Goal: Task Accomplishment & Management: Complete application form

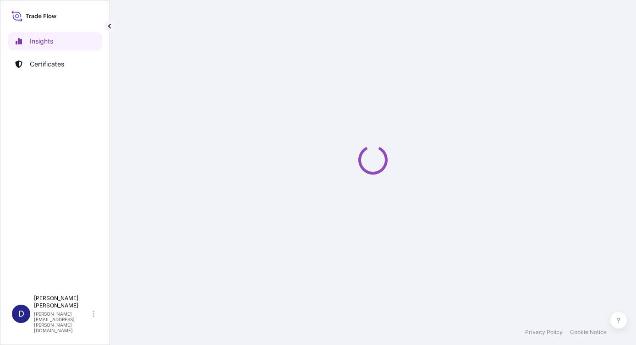
select select "2025"
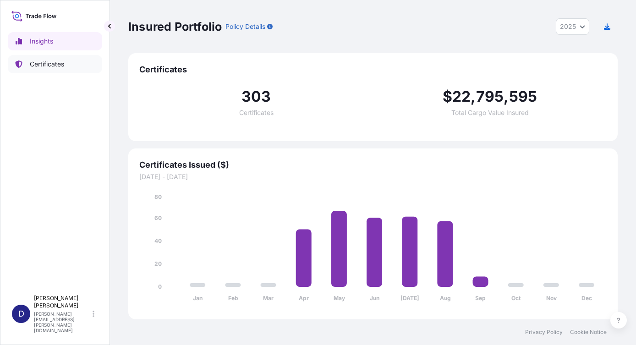
click at [52, 61] on p "Certificates" at bounding box center [47, 64] width 34 height 9
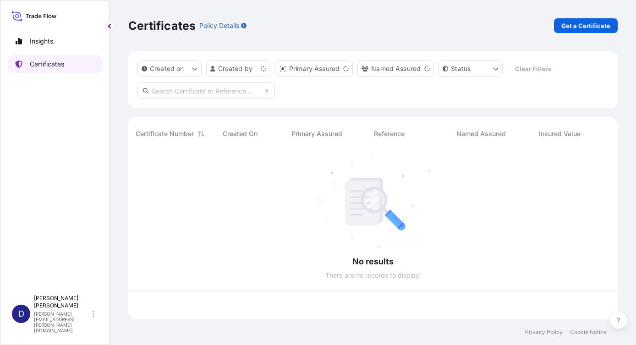
scroll to position [167, 483]
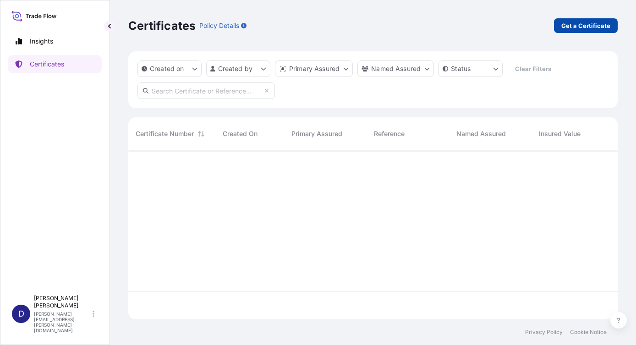
click at [580, 27] on p "Get a Certificate" at bounding box center [585, 25] width 49 height 9
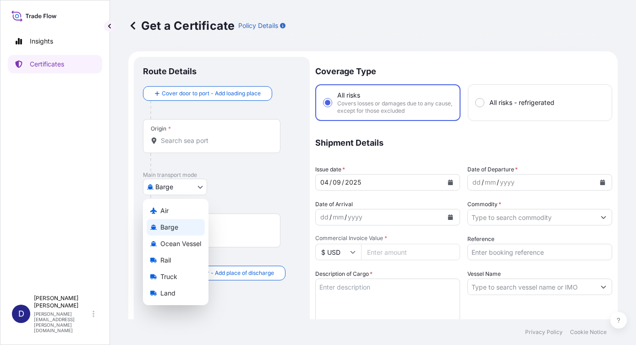
click at [199, 185] on body "Insights Certificates D [PERSON_NAME] [PERSON_NAME][EMAIL_ADDRESS][PERSON_NAME]…" at bounding box center [318, 172] width 636 height 345
click at [180, 208] on div "Air" at bounding box center [176, 211] width 58 height 16
select select "Air"
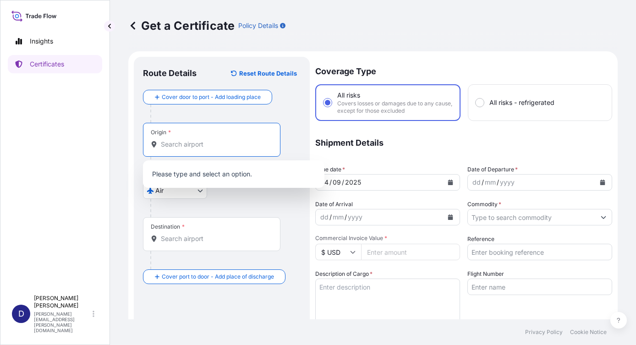
click at [173, 140] on input "Origin *" at bounding box center [215, 144] width 108 height 9
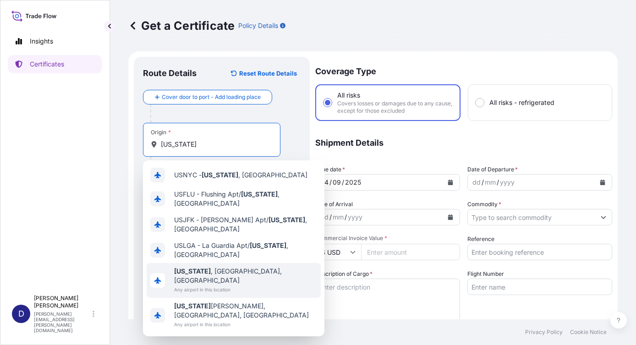
click at [213, 267] on span "[US_STATE] , [GEOGRAPHIC_DATA], [GEOGRAPHIC_DATA]" at bounding box center [245, 276] width 143 height 18
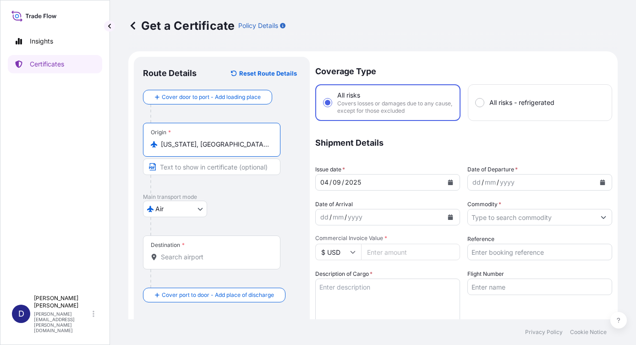
type input "[US_STATE], [GEOGRAPHIC_DATA], [GEOGRAPHIC_DATA]"
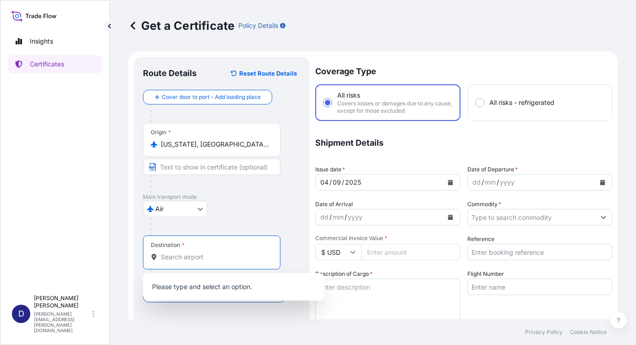
click at [187, 257] on input "Destination *" at bounding box center [215, 257] width 108 height 9
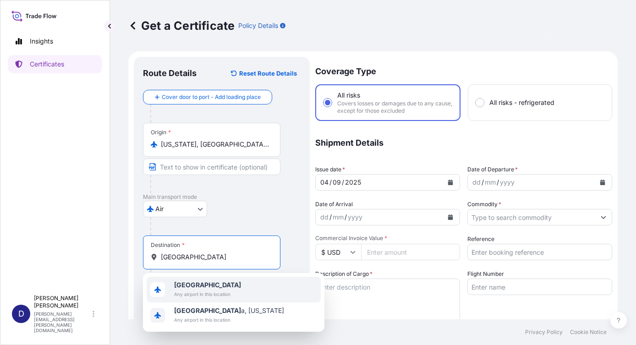
click at [189, 292] on span "Any airport in this location" at bounding box center [207, 294] width 67 height 9
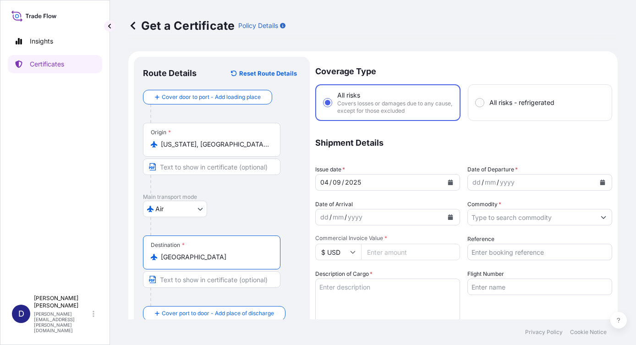
type input "[GEOGRAPHIC_DATA]"
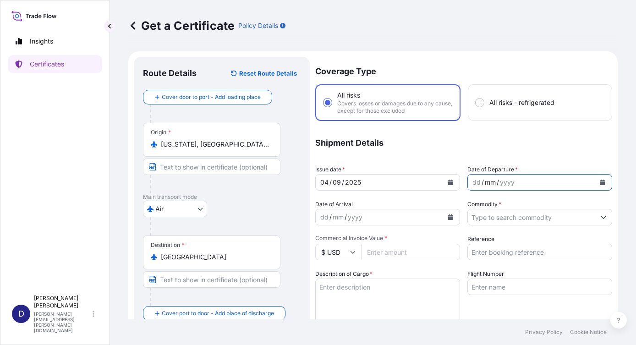
click at [484, 181] on div "mm" at bounding box center [490, 182] width 13 height 11
click at [600, 183] on icon "Calendar" at bounding box center [602, 182] width 5 height 5
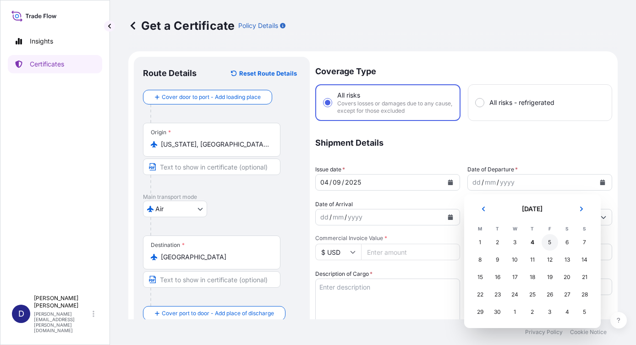
click at [549, 243] on div "5" at bounding box center [550, 242] width 16 height 16
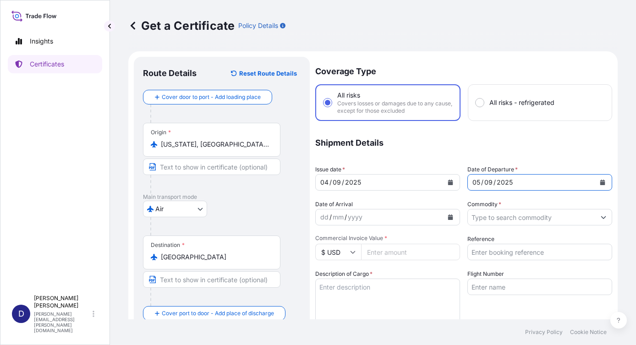
click at [600, 183] on icon "Calendar" at bounding box center [602, 182] width 5 height 5
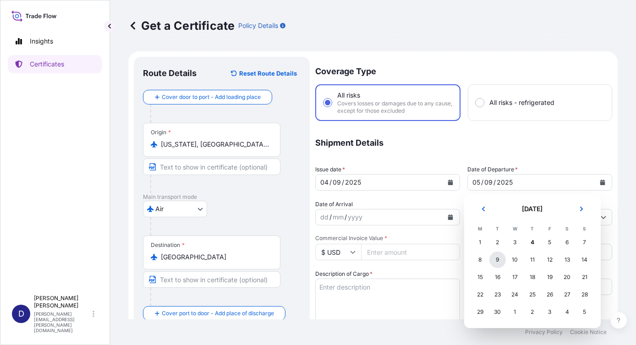
click at [497, 259] on div "9" at bounding box center [497, 260] width 16 height 16
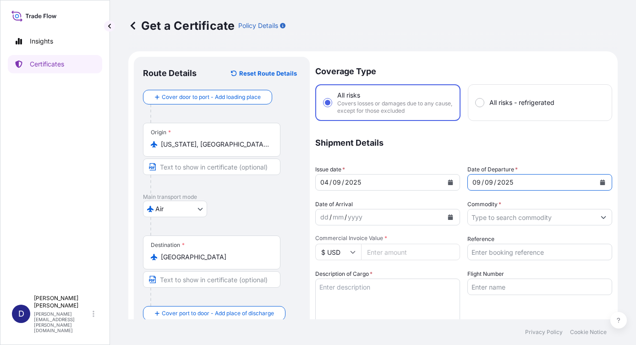
click at [595, 184] on button "Calendar" at bounding box center [602, 182] width 15 height 15
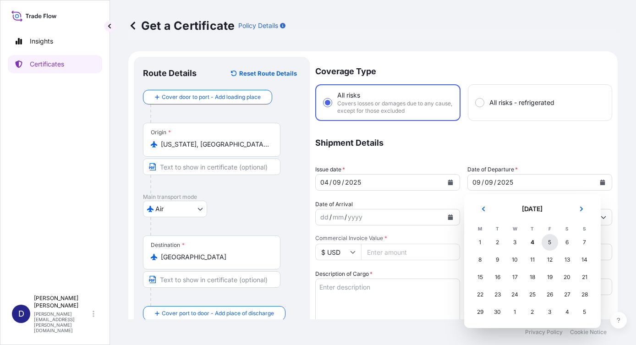
click at [549, 242] on div "5" at bounding box center [550, 242] width 16 height 16
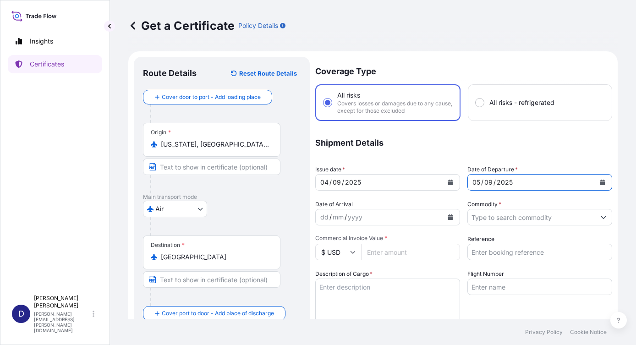
click at [601, 217] on icon "Show suggestions" at bounding box center [603, 216] width 5 height 5
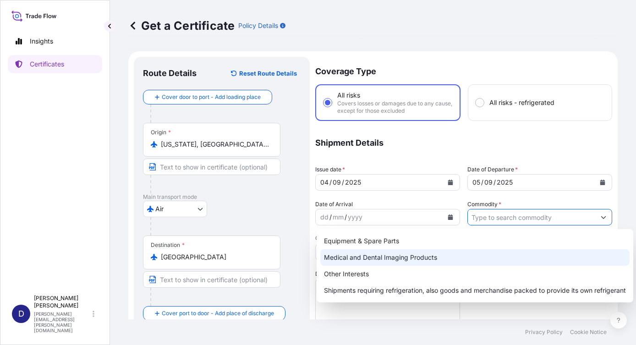
click at [398, 257] on div "Medical and Dental Imaging Products" at bounding box center [474, 257] width 309 height 16
type input "Medical and Dental Imaging Products"
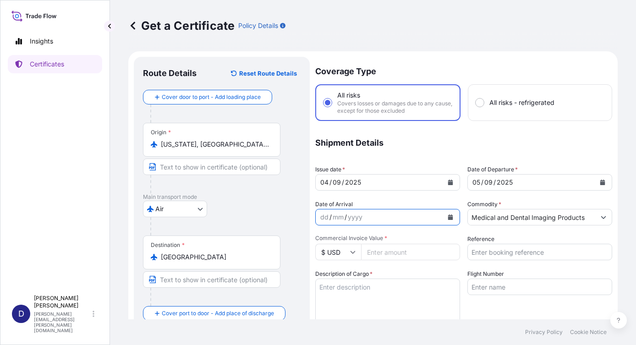
click at [450, 218] on button "Calendar" at bounding box center [450, 217] width 15 height 15
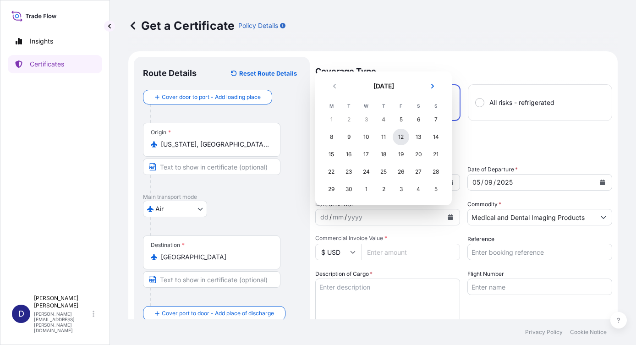
click at [398, 136] on div "12" at bounding box center [401, 137] width 16 height 16
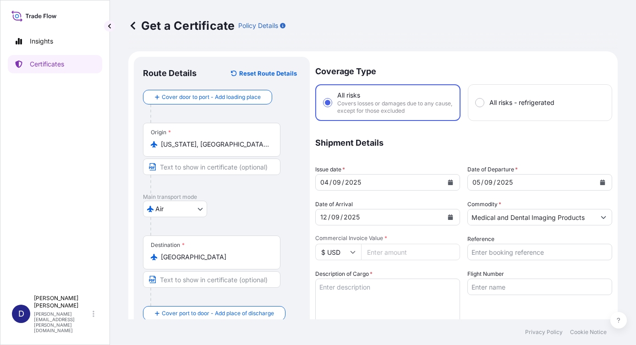
click at [399, 251] on input "Commercial Invoice Value *" at bounding box center [410, 252] width 99 height 16
type input "152.00"
click at [425, 230] on div "Coverage Type All risks Covers losses or damages due to any cause, except for t…" at bounding box center [463, 294] width 297 height 475
click at [414, 271] on div "Description of Cargo *" at bounding box center [387, 295] width 145 height 53
click at [484, 253] on input "Reference" at bounding box center [539, 252] width 145 height 16
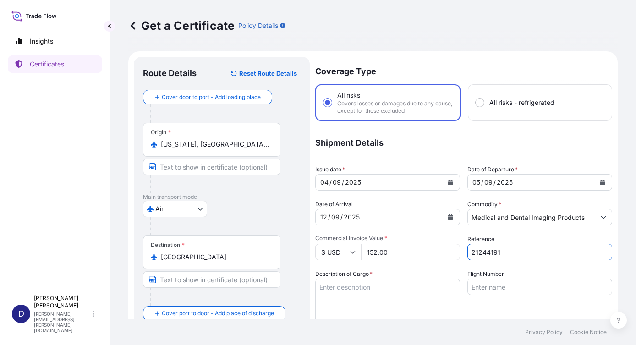
type input "21244191"
click at [513, 267] on div "Coverage Type All risks Covers losses or damages due to any cause, except for t…" at bounding box center [463, 294] width 297 height 475
click at [351, 288] on textarea "Description of Cargo *" at bounding box center [387, 301] width 145 height 44
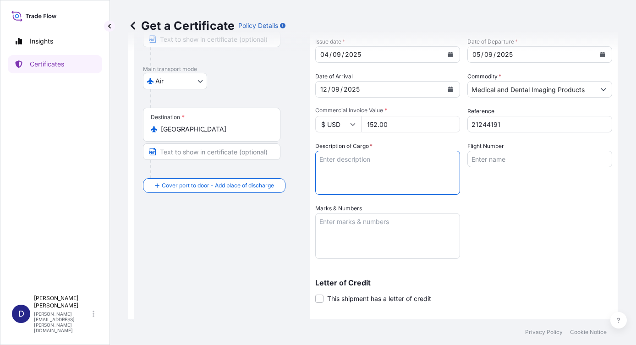
scroll to position [137, 0]
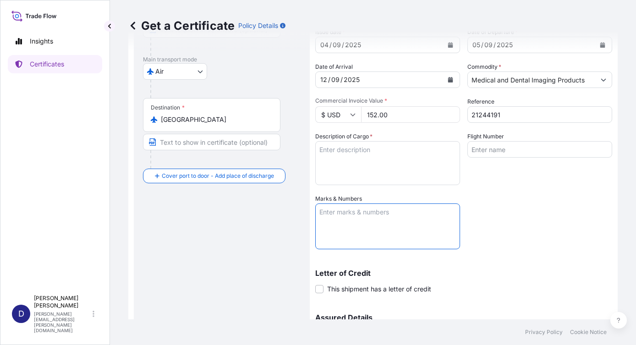
click at [322, 209] on textarea "Marks & Numbers" at bounding box center [387, 226] width 145 height 46
type textarea "9010720868"
click at [511, 220] on div "Coverage Type All risks Covers losses or damages due to any cause, except for t…" at bounding box center [463, 156] width 297 height 475
click at [330, 150] on textarea "Description of Cargo *" at bounding box center [387, 163] width 145 height 44
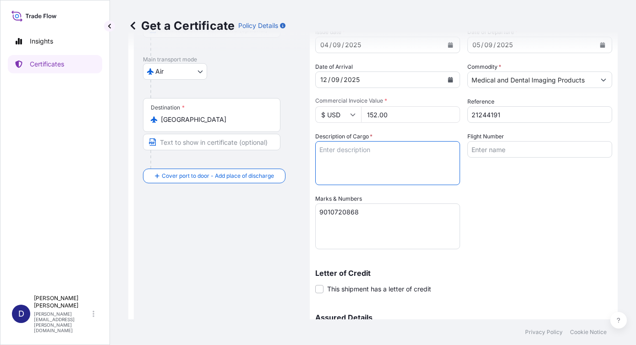
type textarea "9 Calibrated Step Tablets"
type input "Air"
type input "32008"
drag, startPoint x: 323, startPoint y: 149, endPoint x: 292, endPoint y: 149, distance: 30.7
click at [295, 145] on form "Route Details Reset Route Details Cover door to port - Add loading place Place …" at bounding box center [372, 170] width 489 height 512
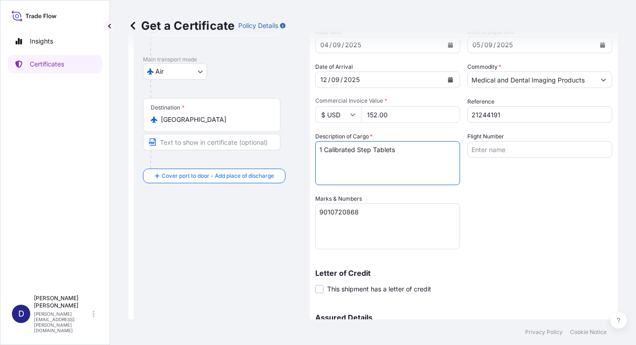
click at [400, 150] on textarea "1 Calibrated Step Tablets" at bounding box center [387, 163] width 145 height 44
click at [379, 184] on textarea "1 Calibrated Step Tablet" at bounding box center [387, 163] width 145 height 44
type textarea "1 Calibrated Step Tablet"
click at [397, 214] on textarea "9010720868" at bounding box center [387, 226] width 145 height 46
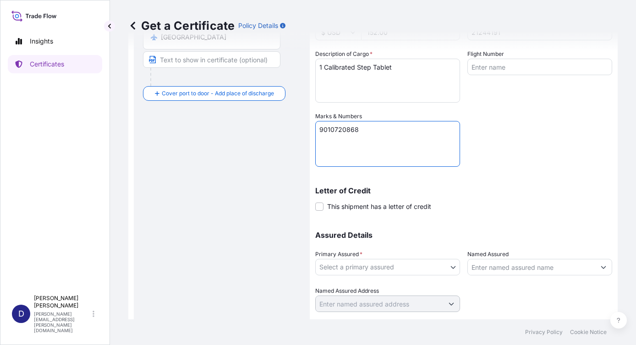
scroll to position [244, 0]
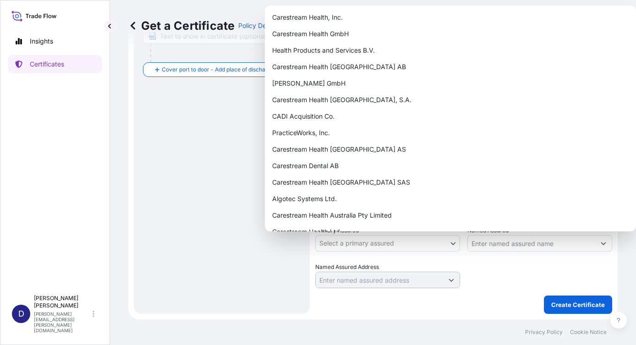
click at [448, 243] on body "Insights Certificates D [PERSON_NAME] [PERSON_NAME][EMAIL_ADDRESS][PERSON_NAME]…" at bounding box center [318, 172] width 636 height 345
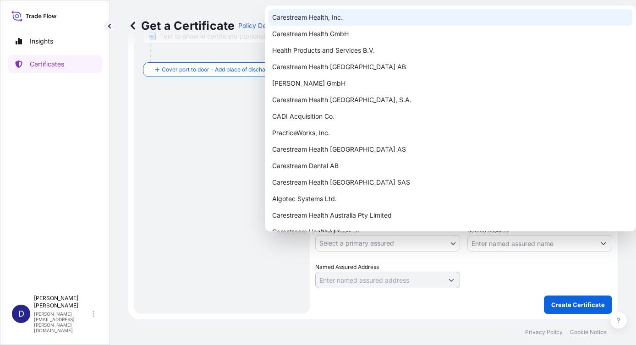
click at [324, 14] on div "Carestream Health, Inc." at bounding box center [451, 17] width 364 height 16
select select "32008"
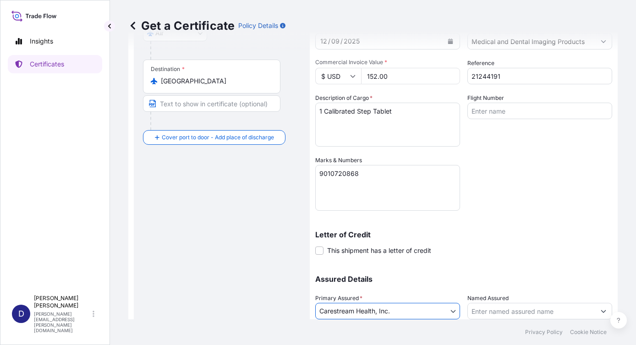
scroll to position [0, 0]
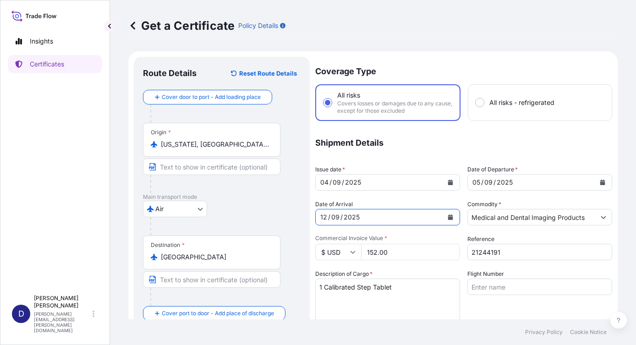
click at [326, 217] on div "12" at bounding box center [323, 217] width 9 height 11
click at [443, 217] on button "Calendar" at bounding box center [450, 217] width 15 height 15
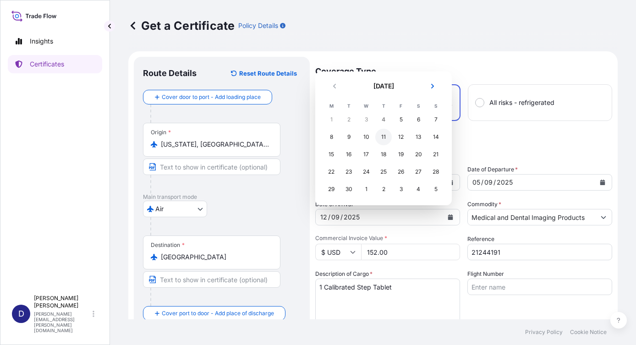
click at [382, 136] on div "11" at bounding box center [383, 137] width 16 height 16
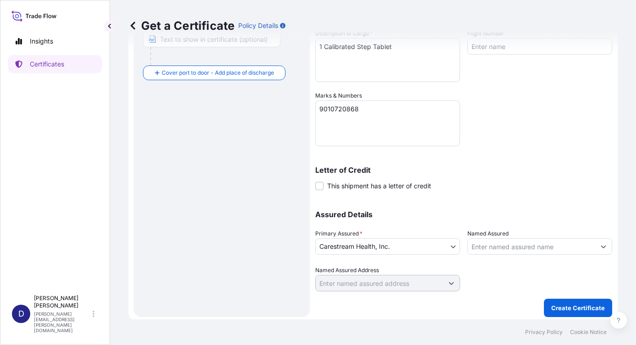
scroll to position [244, 0]
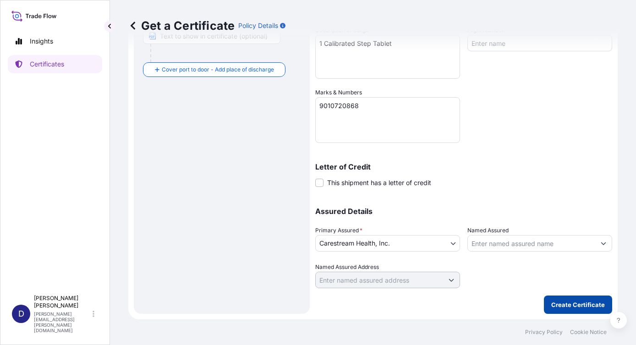
click at [562, 304] on p "Create Certificate" at bounding box center [578, 304] width 54 height 9
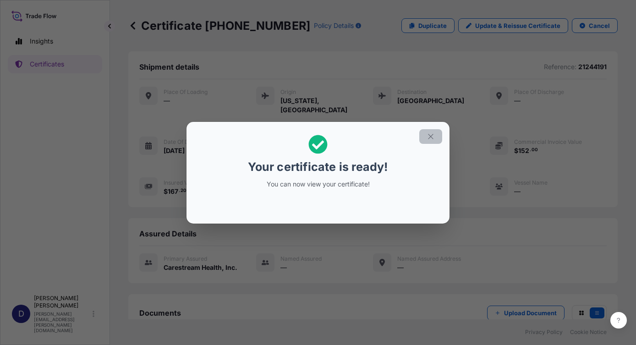
click at [431, 136] on icon "button" at bounding box center [430, 136] width 5 height 5
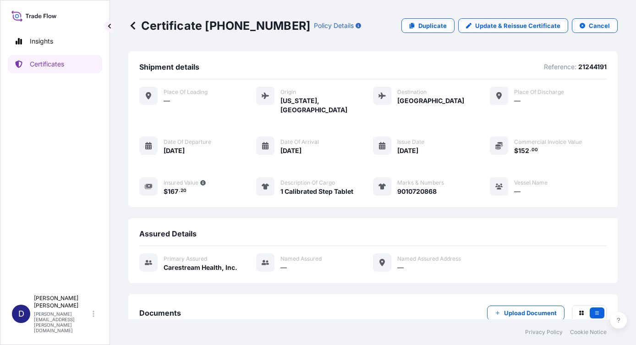
scroll to position [51, 0]
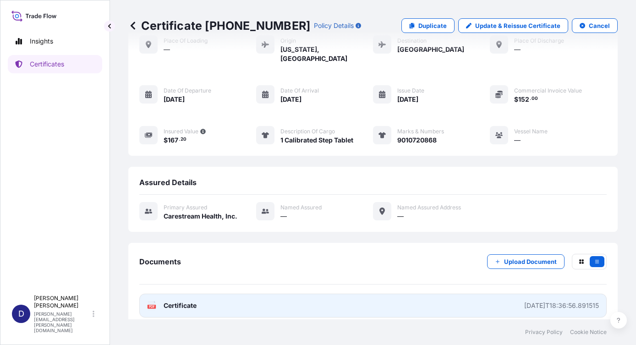
click at [205, 300] on link "PDF Certificate [DATE]T18:36:56.891515" at bounding box center [372, 306] width 467 height 24
